Goal: Transaction & Acquisition: Subscribe to service/newsletter

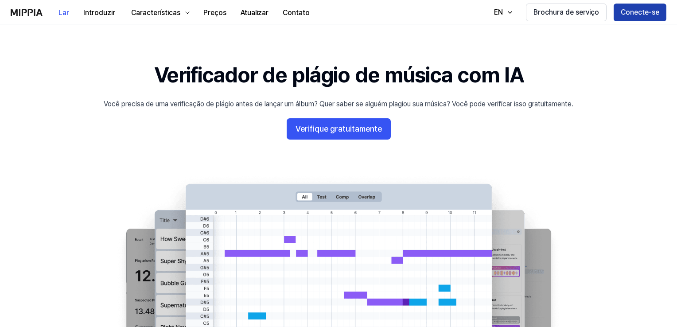
click at [635, 11] on font "Conecte-se" at bounding box center [640, 12] width 39 height 8
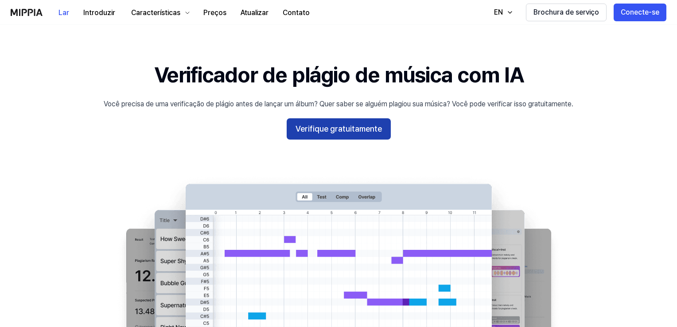
click at [343, 132] on font "Verifique gratuitamente" at bounding box center [339, 128] width 86 height 9
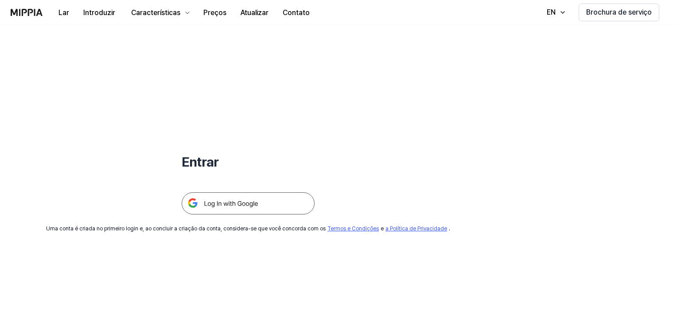
click at [233, 208] on img at bounding box center [248, 203] width 133 height 22
click at [220, 203] on img at bounding box center [248, 203] width 133 height 22
click at [222, 210] on img at bounding box center [248, 203] width 133 height 22
click at [241, 199] on img at bounding box center [248, 203] width 133 height 22
